Goal: Information Seeking & Learning: Learn about a topic

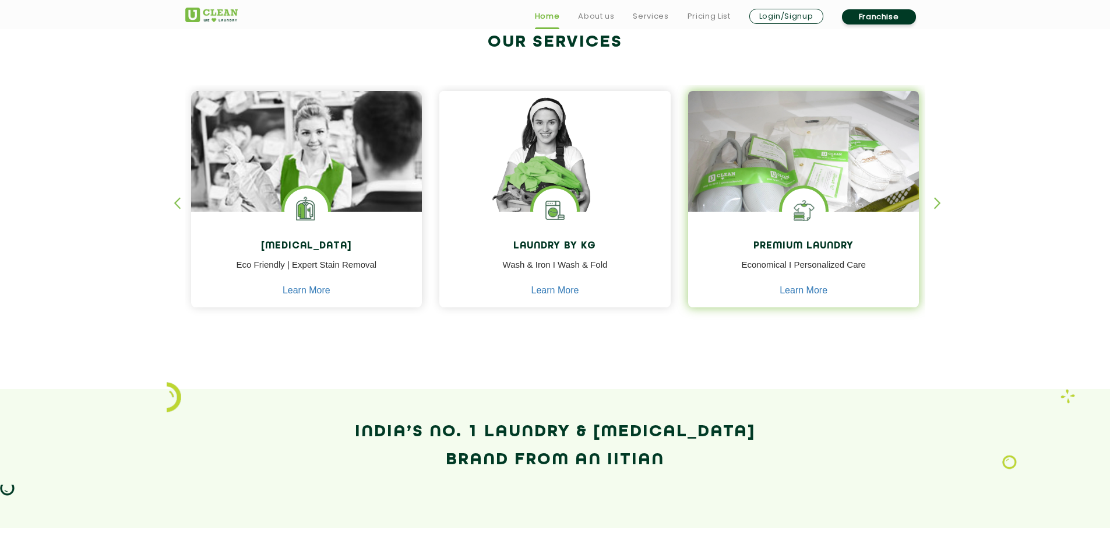
scroll to position [481, 0]
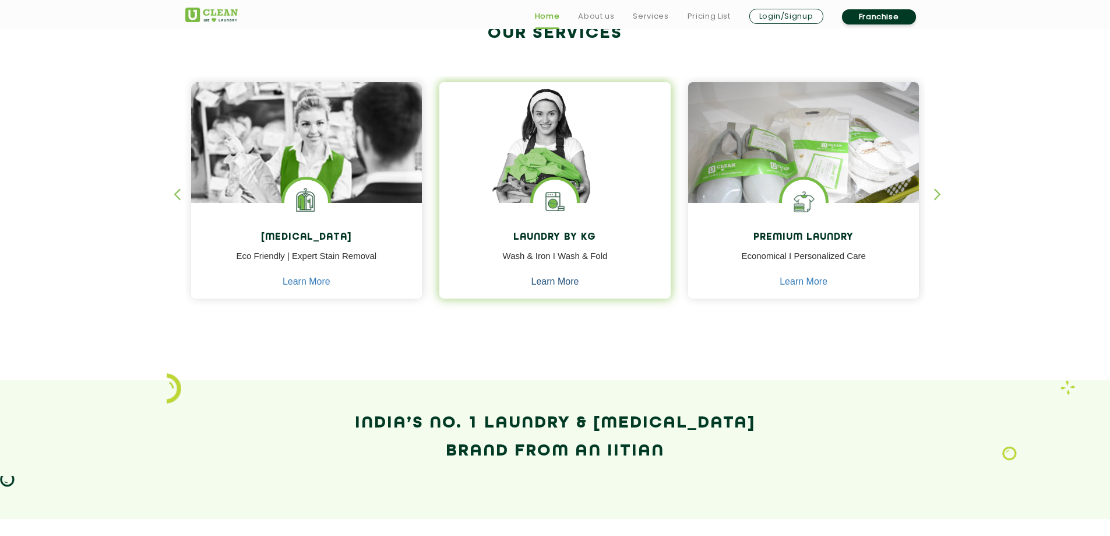
click at [568, 279] on link "Learn More" at bounding box center [556, 281] width 48 height 10
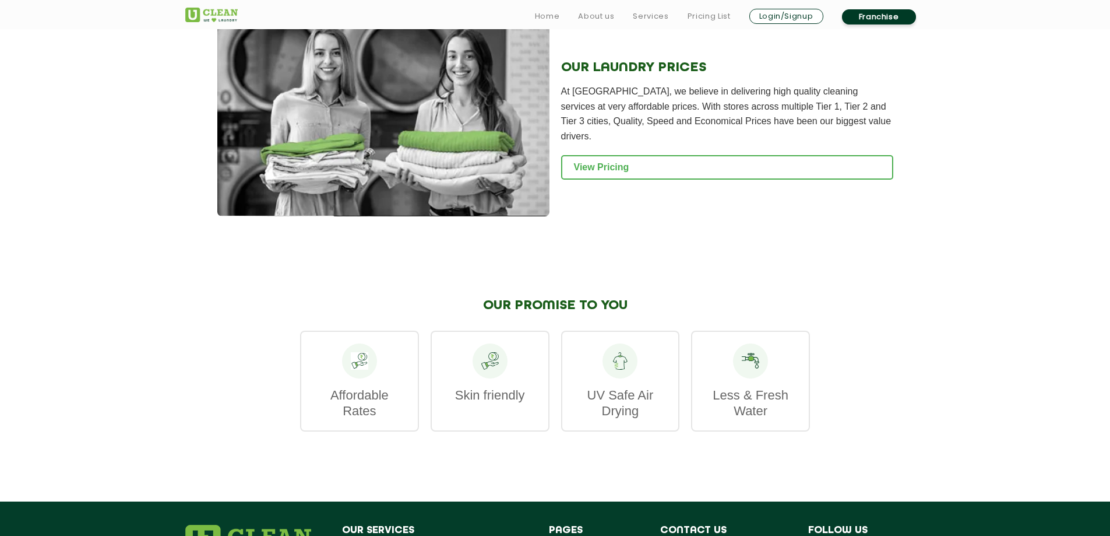
scroll to position [1492, 0]
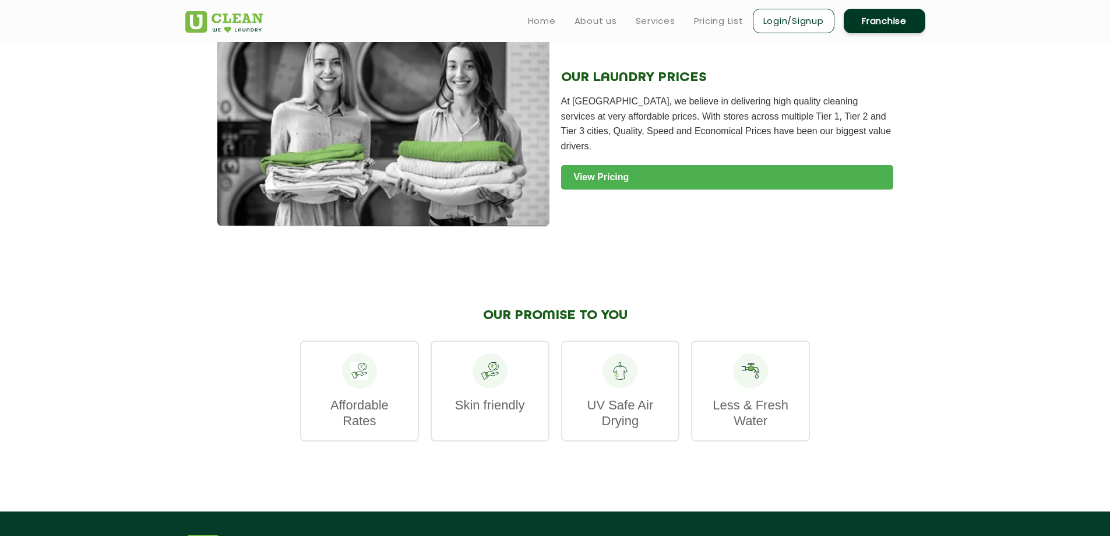
click at [613, 165] on link "View Pricing" at bounding box center [727, 177] width 332 height 24
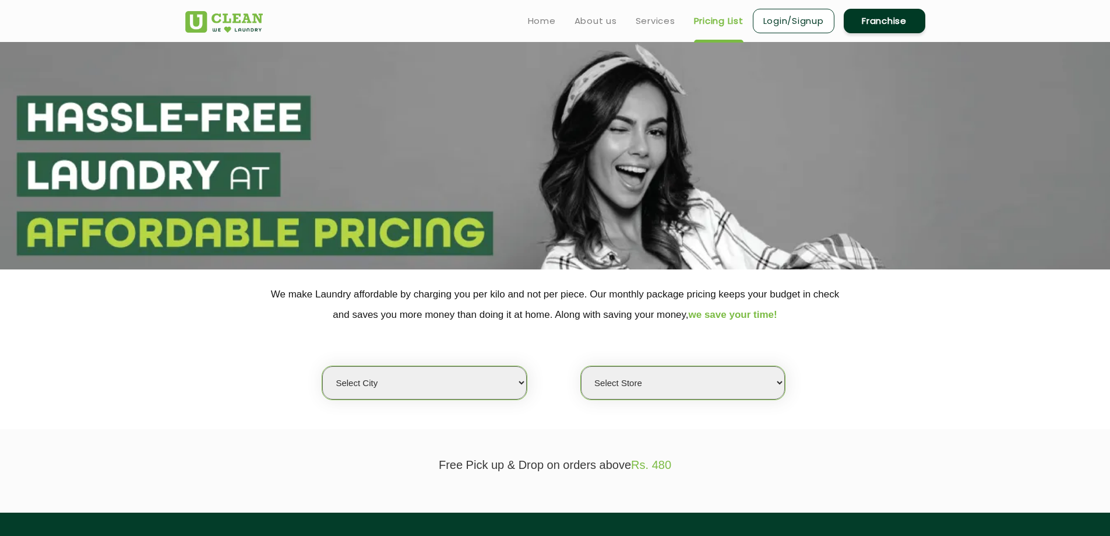
click at [427, 385] on select "Select city Aalo Agartala Agra Ahmedabad Akola Aligarh Alwar - UClean Select Am…" at bounding box center [424, 382] width 204 height 33
select select "28"
click at [322, 366] on select "Select city Aalo Agartala Agra Ahmedabad Akola Aligarh Alwar - UClean Select Am…" at bounding box center [424, 382] width 204 height 33
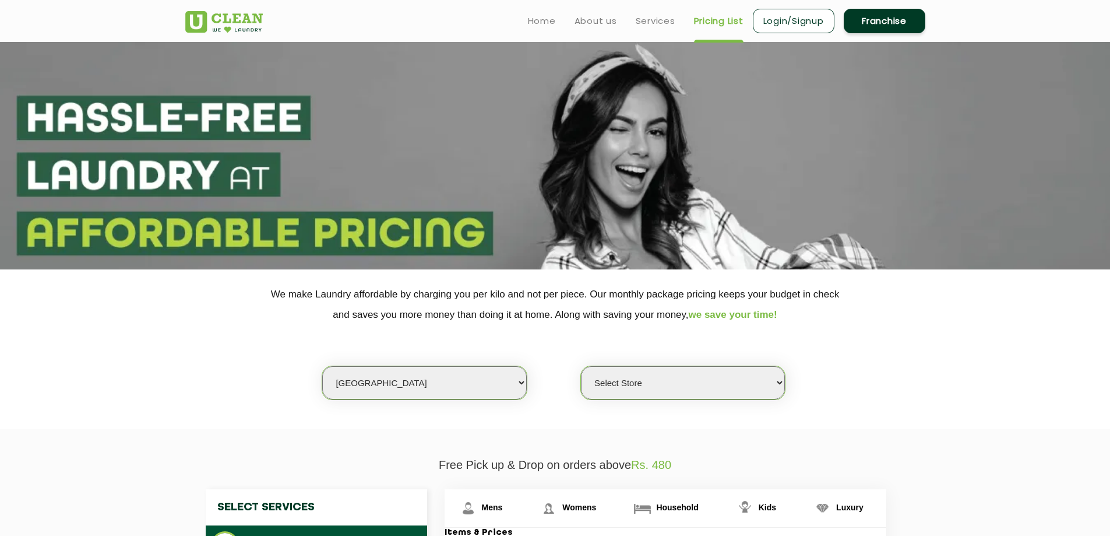
click at [701, 382] on select "Select Store UClean Suddhowala Dehradun UClean Subhash Nagar UClean ITBP Road U…" at bounding box center [683, 382] width 204 height 33
select select "328"
click at [581, 366] on select "Select Store UClean Suddhowala Dehradun UClean Subhash Nagar UClean ITBP Road U…" at bounding box center [683, 382] width 204 height 33
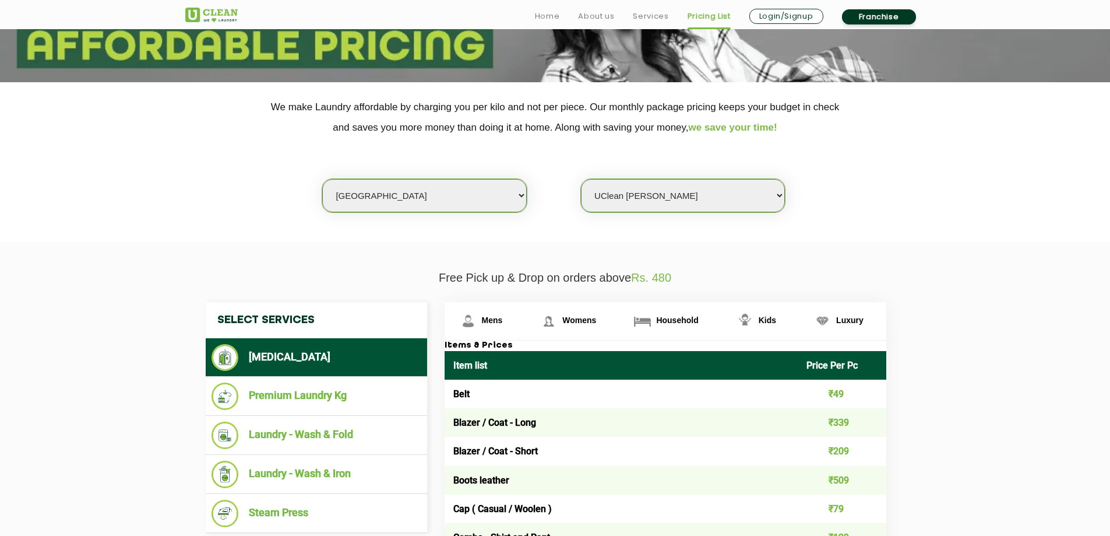
scroll to position [328, 0]
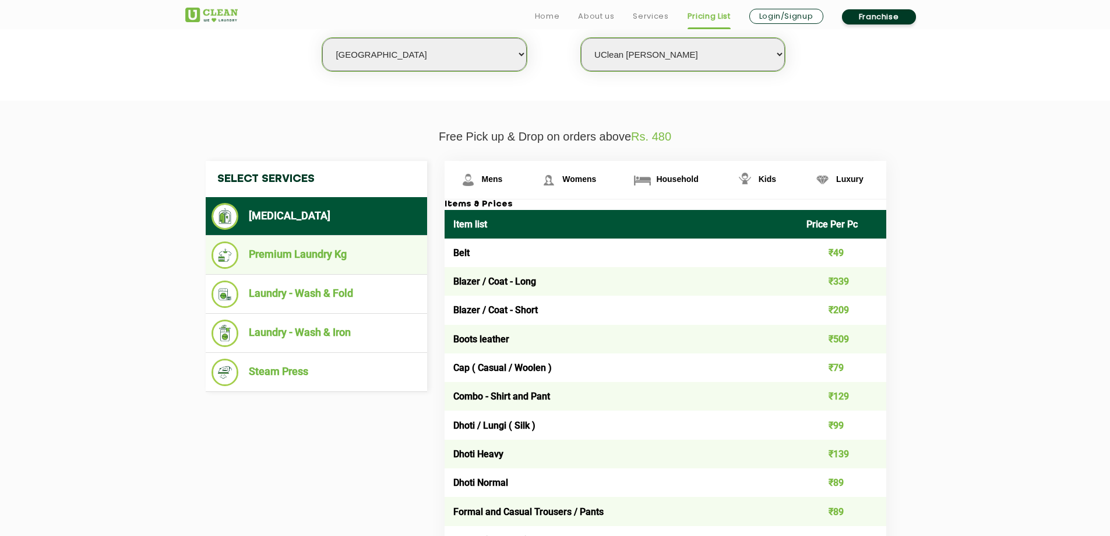
click at [302, 255] on li "Premium Laundry Kg" at bounding box center [317, 254] width 210 height 27
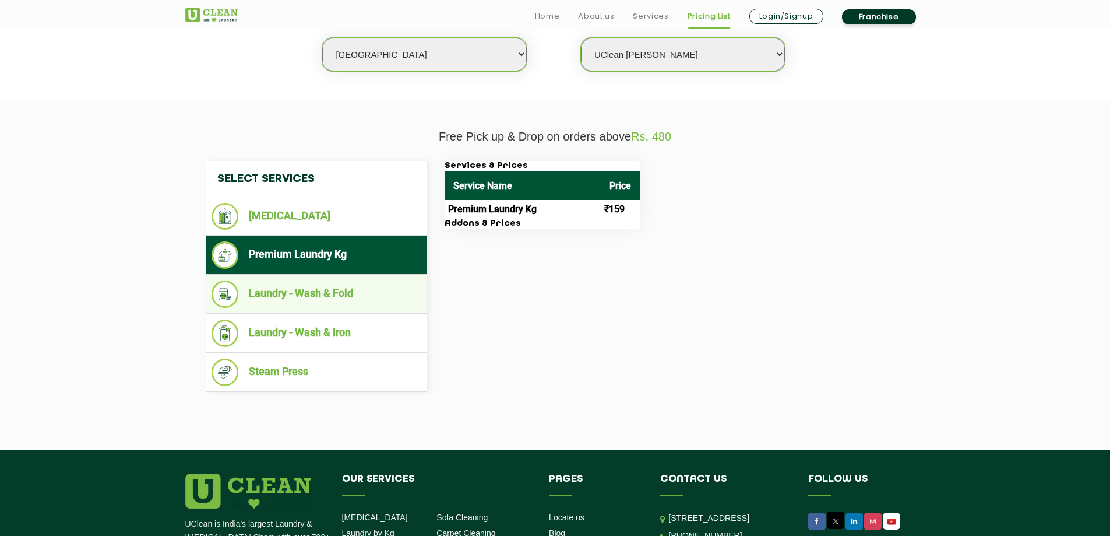
click at [295, 287] on li "Laundry - Wash & Fold" at bounding box center [317, 293] width 210 height 27
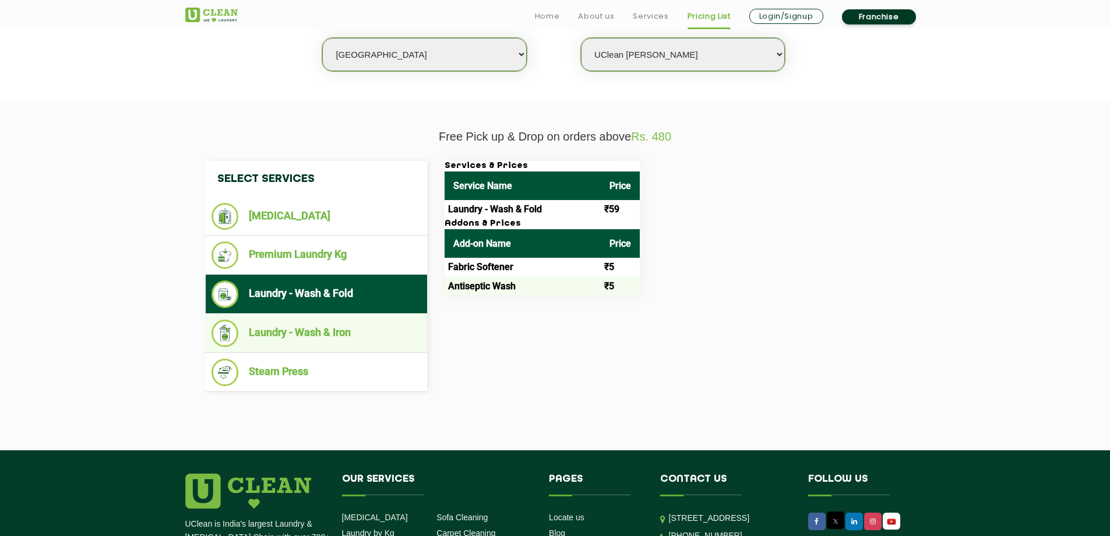
click at [280, 339] on li "Laundry - Wash & Iron" at bounding box center [317, 332] width 210 height 27
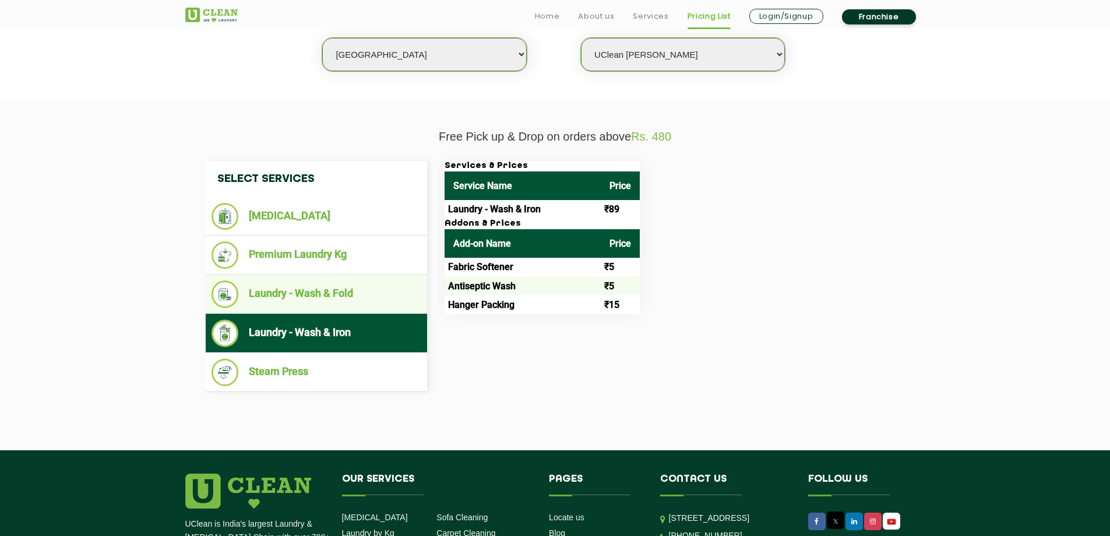
click at [310, 279] on ul "Laundry - Wash & Fold" at bounding box center [317, 294] width 222 height 39
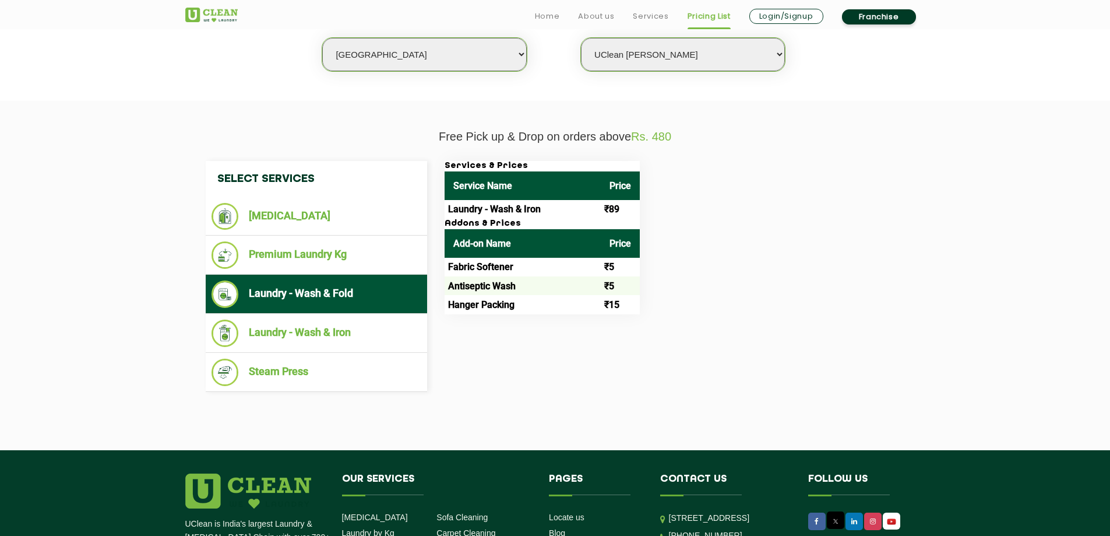
click at [316, 302] on li "Laundry - Wash & Fold" at bounding box center [317, 293] width 210 height 27
